Goal: Task Accomplishment & Management: Manage account settings

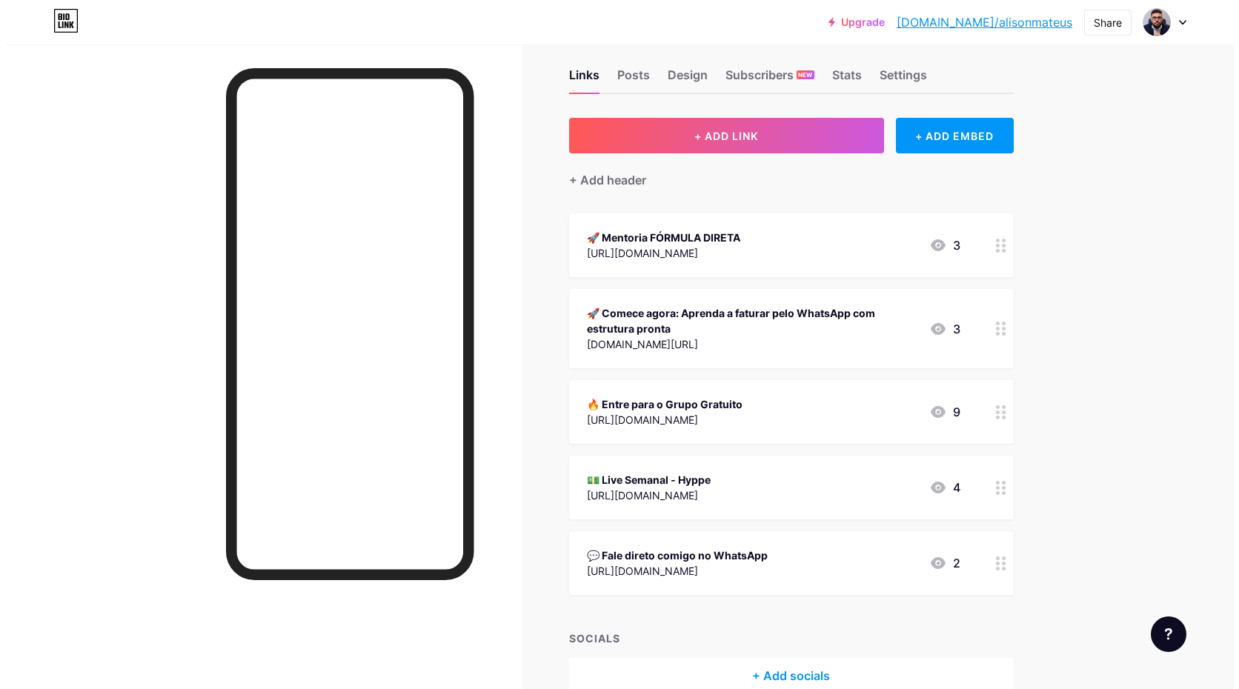
scroll to position [98, 0]
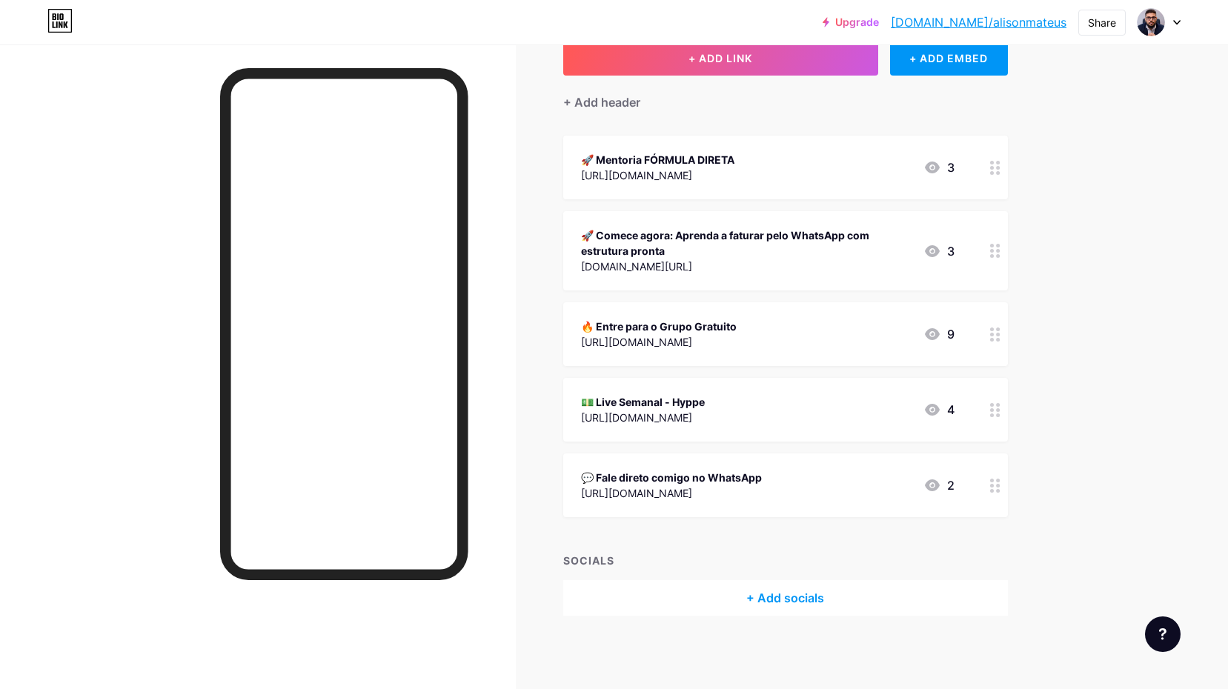
click at [804, 256] on div "🚀 Comece agora: Aprenda a faturar pelo WhatsApp com estrutura pronta" at bounding box center [746, 242] width 330 height 31
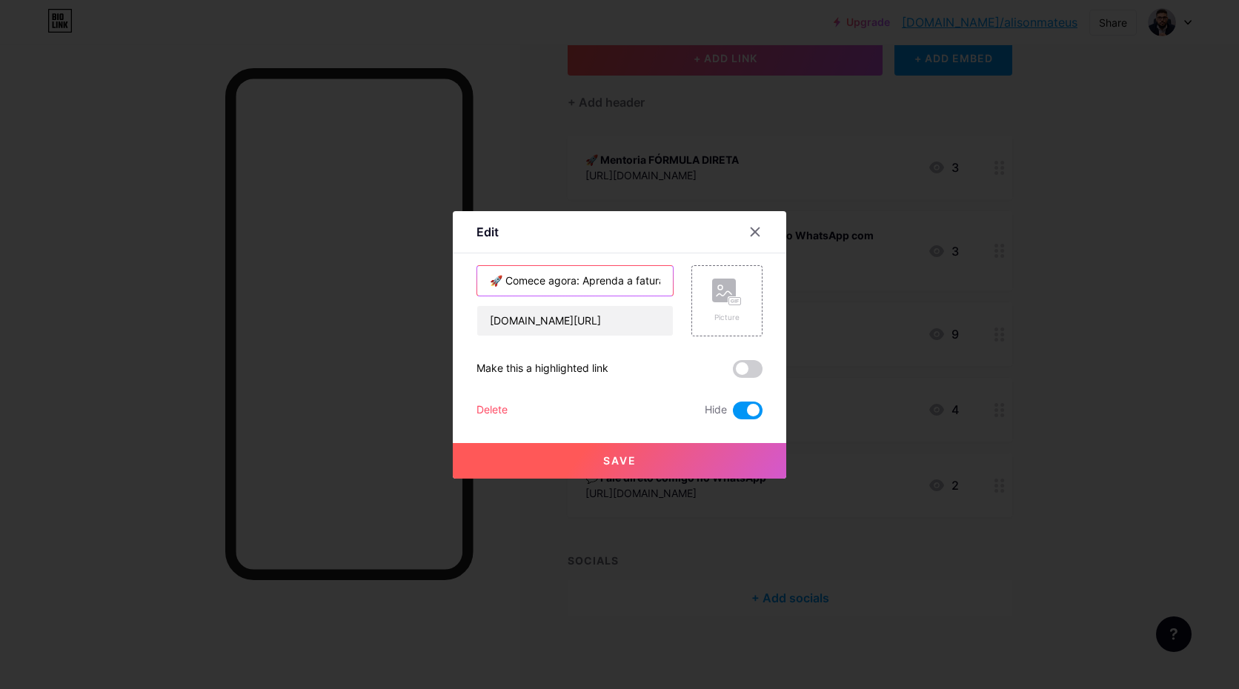
drag, startPoint x: 493, startPoint y: 280, endPoint x: 485, endPoint y: 280, distance: 8.2
click at [485, 280] on input "🚀 Comece agora: Aprenda a faturar pelo WhatsApp com estrutura pronta" at bounding box center [575, 281] width 196 height 30
drag, startPoint x: 576, startPoint y: 278, endPoint x: 725, endPoint y: 288, distance: 148.5
click at [725, 288] on div "🤑 Comece agora: Aprenda a faturar pelo WhatsApp com estrutura pronta [DOMAIN_NA…" at bounding box center [619, 300] width 286 height 71
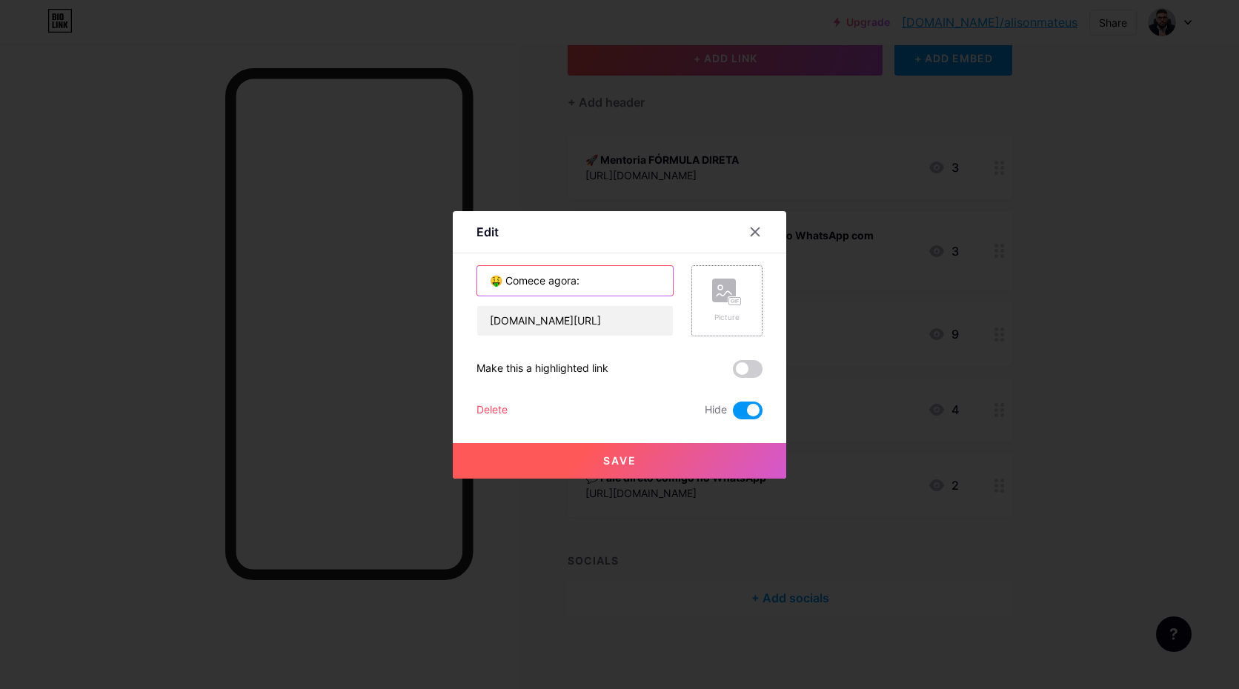
scroll to position [0, 0]
type input "🤑 Comece agora: GRÁTIS"
click at [740, 418] on span at bounding box center [748, 411] width 30 height 18
click at [733, 414] on input "checkbox" at bounding box center [733, 414] width 0 height 0
click at [639, 465] on button "Save" at bounding box center [619, 461] width 333 height 36
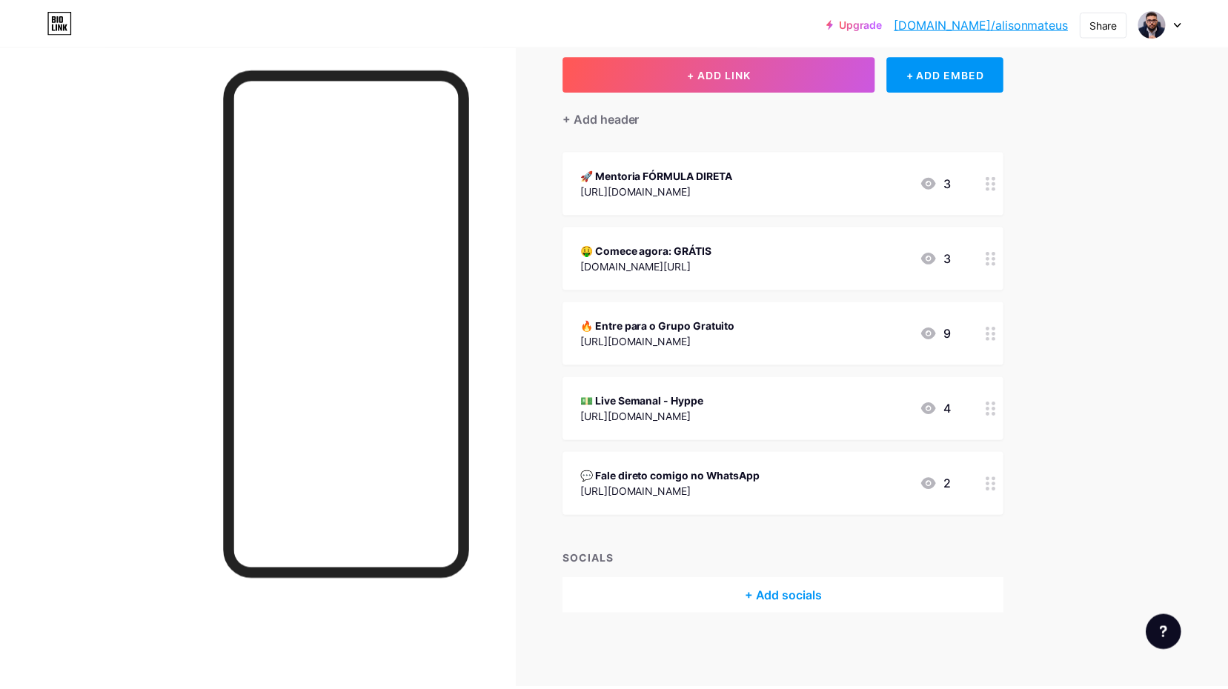
scroll to position [82, 0]
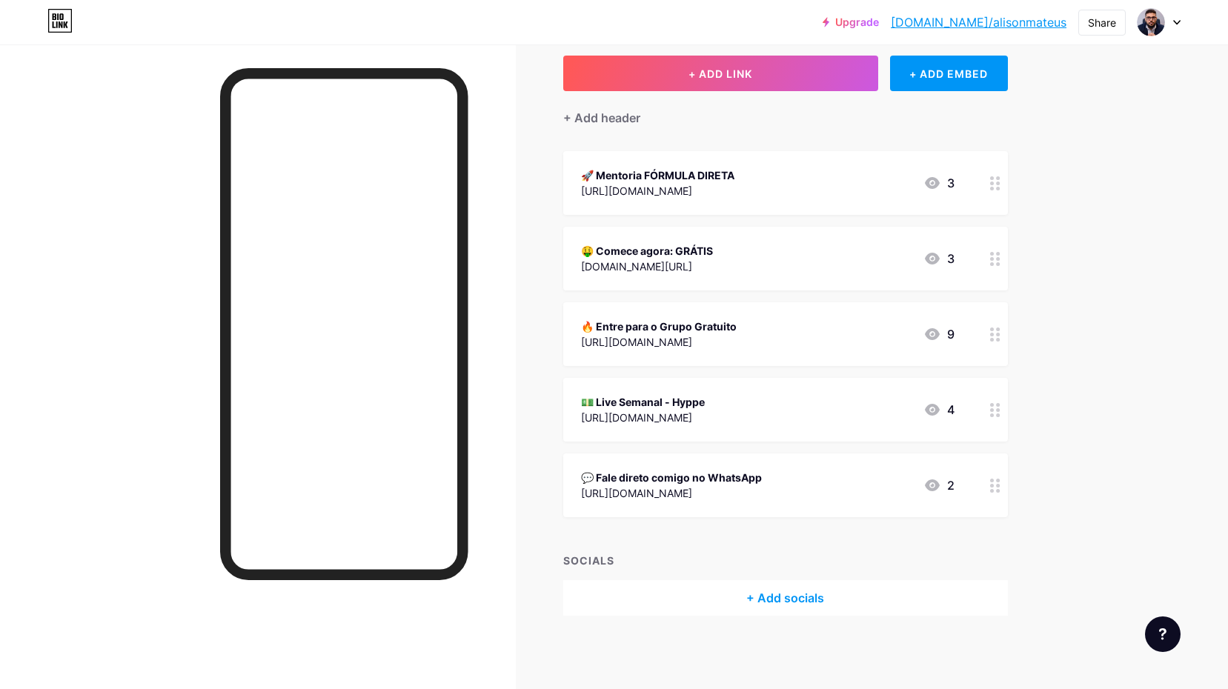
click at [994, 180] on div at bounding box center [995, 183] width 25 height 64
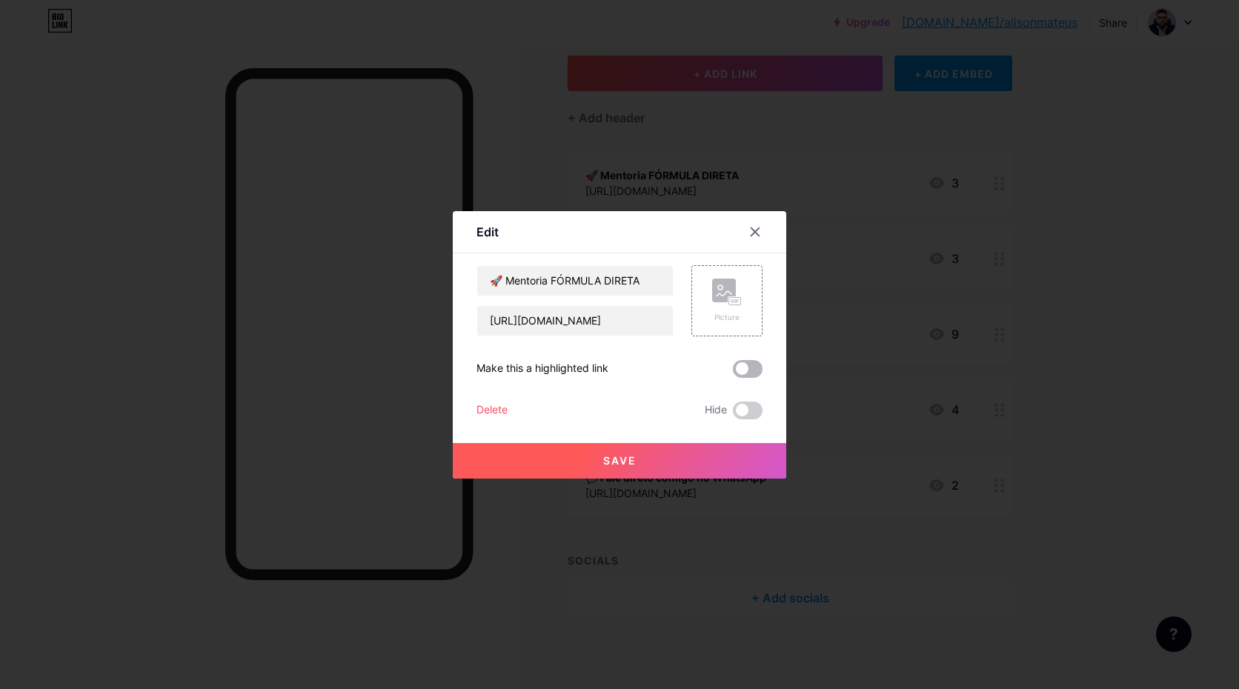
click at [741, 372] on span at bounding box center [748, 369] width 30 height 18
click at [733, 373] on input "checkbox" at bounding box center [733, 373] width 0 height 0
click at [659, 459] on button "Save" at bounding box center [619, 461] width 333 height 36
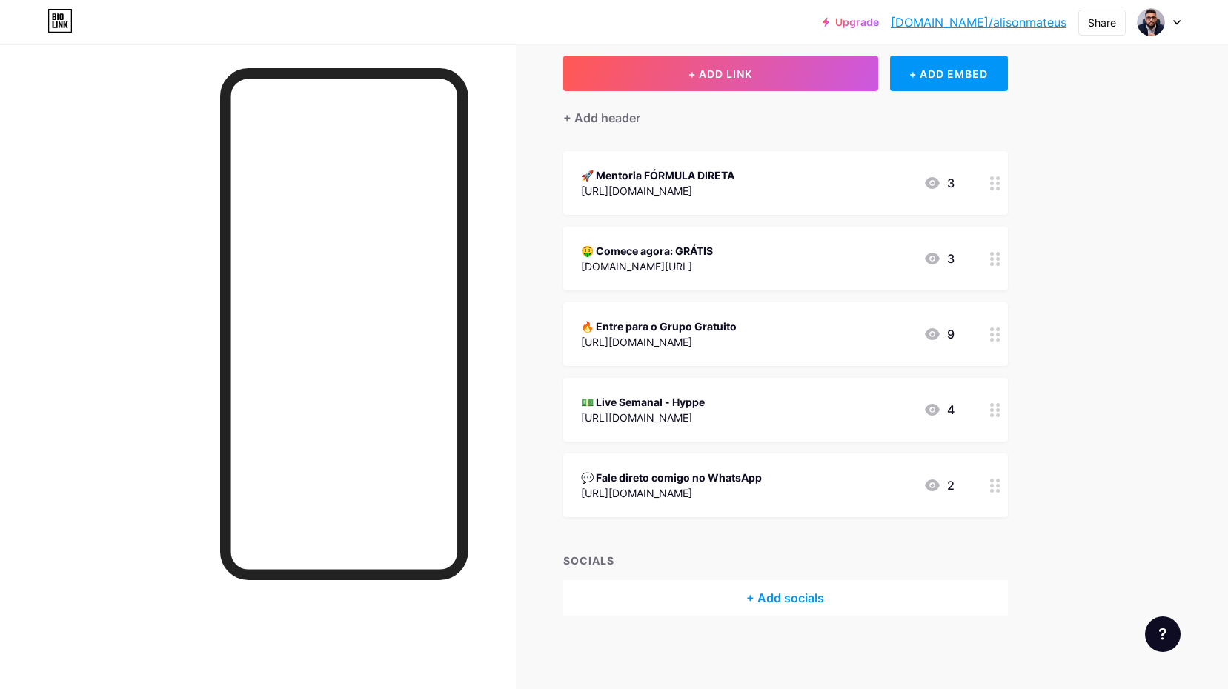
click at [555, 479] on div "Links Posts Design Subscribers NEW Stats Settings + ADD LINK + ADD EMBED + Add …" at bounding box center [535, 326] width 1070 height 728
click at [808, 266] on div "🤑 Comece agora: GRÁTIS [DOMAIN_NAME][URL] 3" at bounding box center [767, 259] width 373 height 34
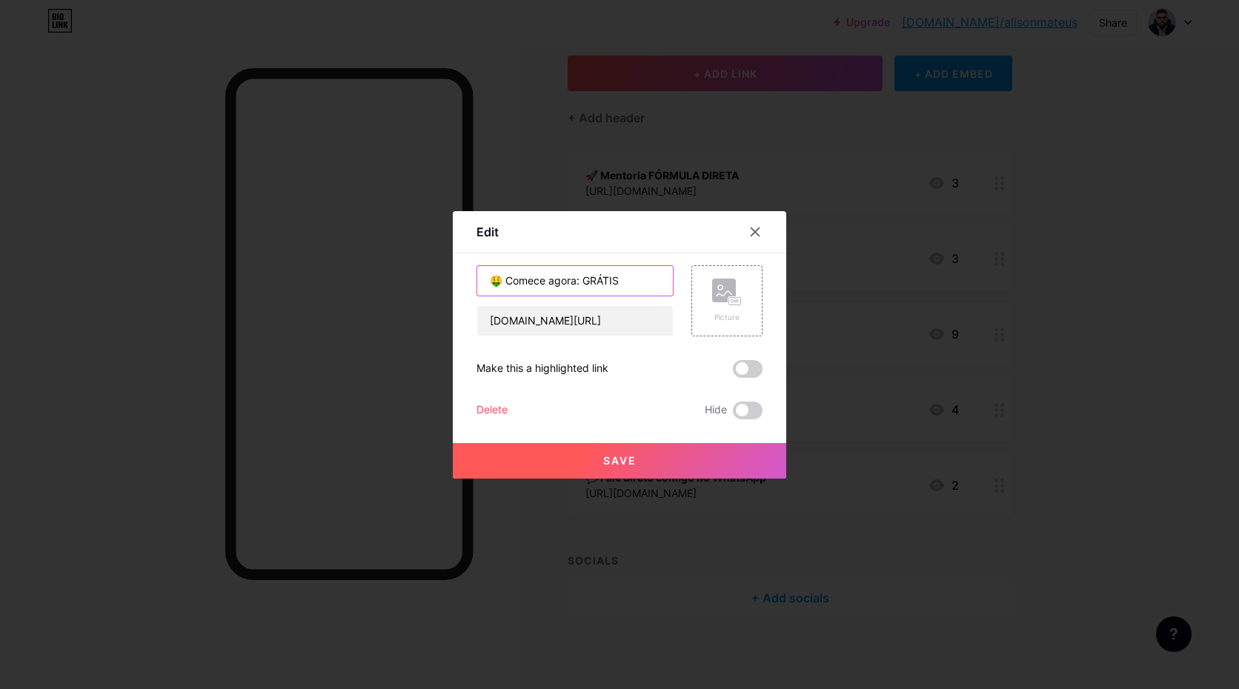
drag, startPoint x: 499, startPoint y: 281, endPoint x: 646, endPoint y: 282, distance: 146.7
click at [646, 282] on input "🤑 Comece agora: GRÁTIS" at bounding box center [575, 281] width 196 height 30
type input "L"
click at [749, 226] on icon at bounding box center [755, 232] width 12 height 12
